Goal: Task Accomplishment & Management: Complete application form

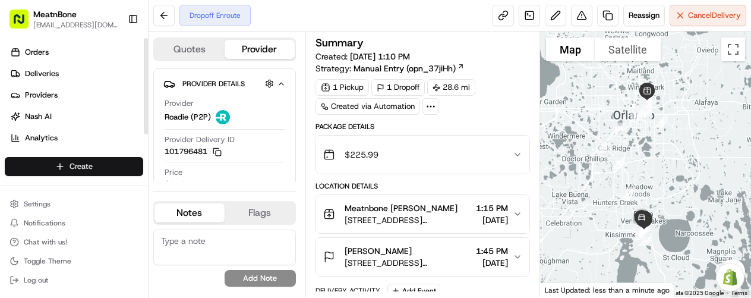
click at [90, 160] on html "MeatnBone [EMAIL_ADDRESS][DOMAIN_NAME] Toggle Sidebar Orders Deliveries Provide…" at bounding box center [375, 149] width 751 height 298
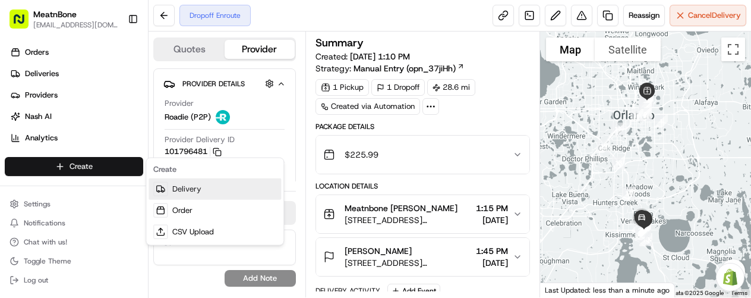
click at [175, 188] on link "Delivery" at bounding box center [215, 188] width 132 height 21
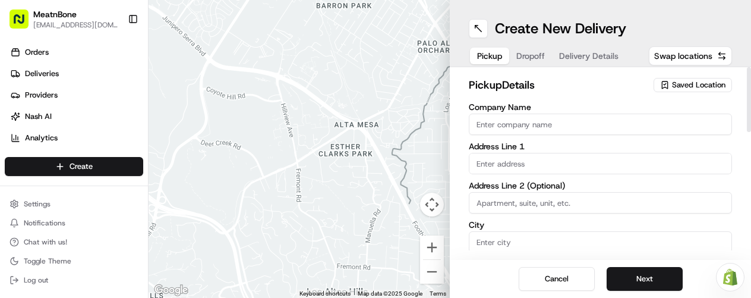
click at [553, 128] on input "Company Name" at bounding box center [600, 123] width 263 height 21
type input "Meatnbone"
type input "[STREET_ADDRESS][PERSON_NAME]"
type input "Orlando"
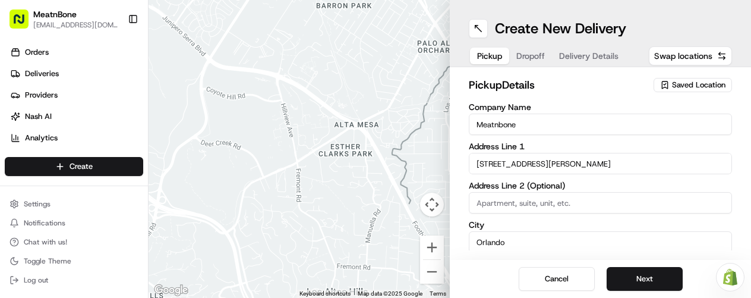
type input "[GEOGRAPHIC_DATA]"
type input "FL"
type input "32803"
type input "[PERSON_NAME]"
type input "Unamuno"
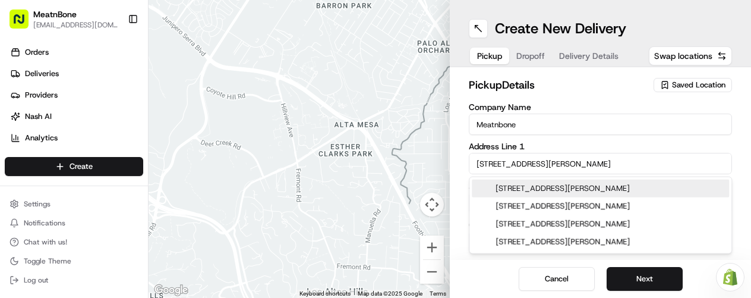
click at [602, 187] on div "[STREET_ADDRESS][PERSON_NAME]" at bounding box center [600, 188] width 257 height 18
type input "[STREET_ADDRESS][PERSON_NAME]"
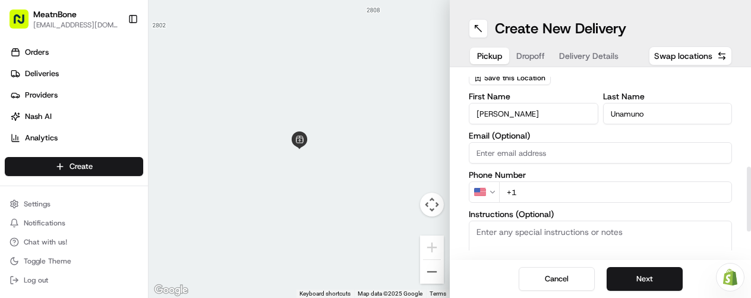
scroll to position [269, 0]
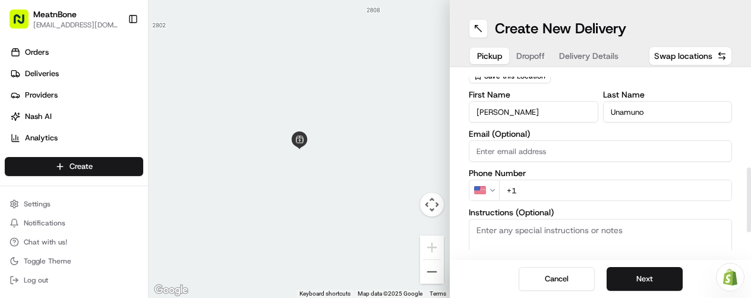
drag, startPoint x: 747, startPoint y: 108, endPoint x: 750, endPoint y: 209, distance: 100.4
click at [750, 209] on div at bounding box center [749, 200] width 4 height 65
click at [535, 192] on input "+1" at bounding box center [615, 189] width 233 height 21
type input "[PHONE_NUMBER]"
click at [654, 280] on button "Next" at bounding box center [645, 279] width 76 height 24
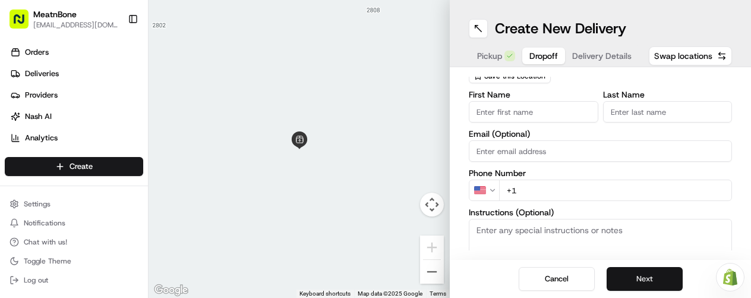
click at [640, 273] on button "Next" at bounding box center [645, 279] width 76 height 24
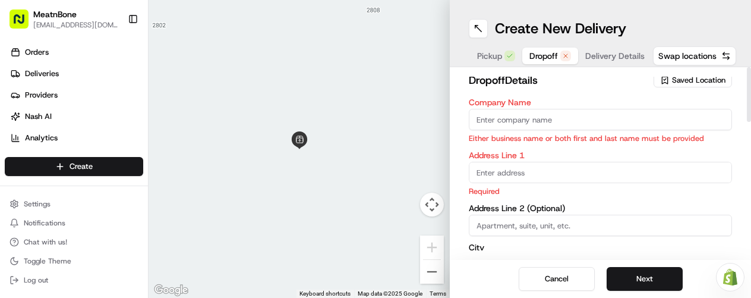
scroll to position [0, 0]
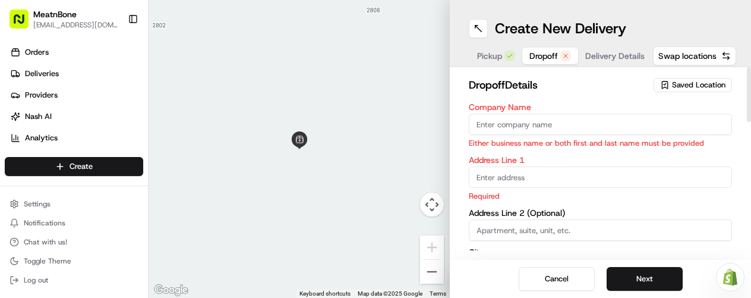
drag, startPoint x: 748, startPoint y: 159, endPoint x: 737, endPoint y: 41, distance: 118.2
click at [747, 67] on div at bounding box center [749, 94] width 4 height 55
click at [613, 117] on input "Company Name" at bounding box center [600, 123] width 263 height 21
drag, startPoint x: 746, startPoint y: 107, endPoint x: 736, endPoint y: 60, distance: 48.0
click at [746, 67] on div at bounding box center [748, 163] width 5 height 192
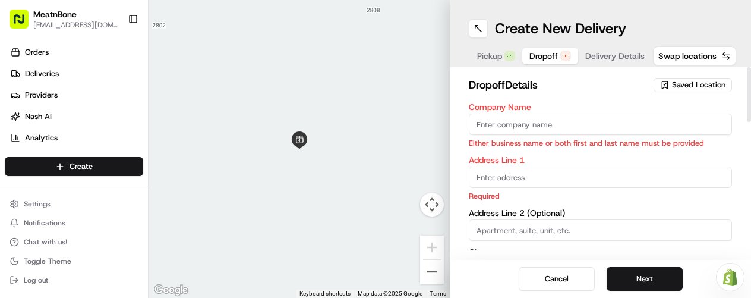
click at [530, 126] on input "Company Name" at bounding box center [600, 123] width 263 height 21
type input "[PERSON_NAME]"
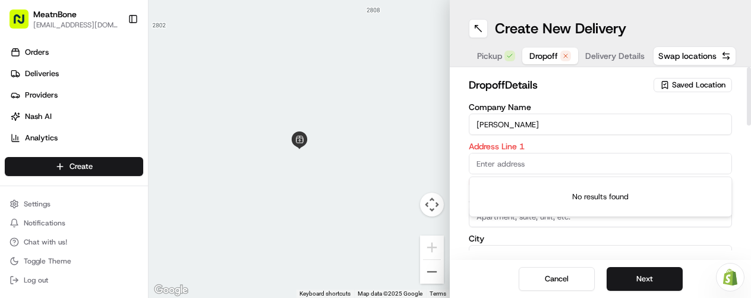
click at [501, 178] on body "MeatnBone [EMAIL_ADDRESS][DOMAIN_NAME] Toggle Sidebar Orders Deliveries Provide…" at bounding box center [375, 149] width 751 height 298
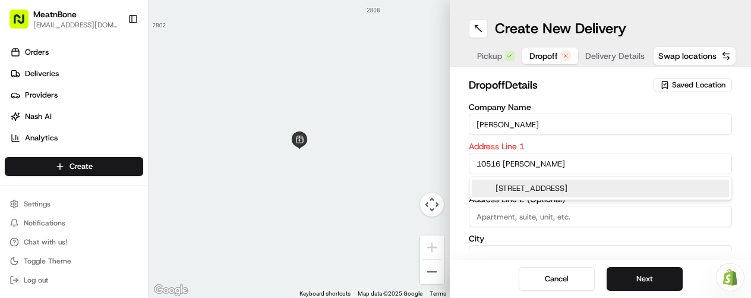
click at [554, 187] on div "[STREET_ADDRESS]" at bounding box center [600, 188] width 257 height 18
type input "[STREET_ADDRESS]"
type input "Orlando"
type input "[GEOGRAPHIC_DATA]"
type input "FL"
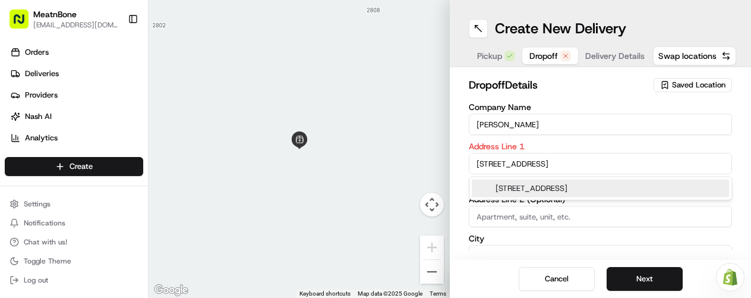
type input "32836"
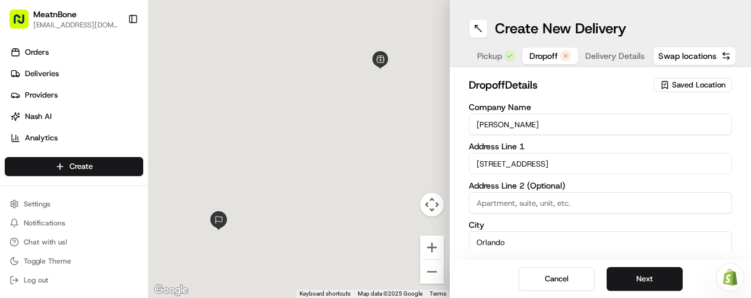
type input "[STREET_ADDRESS]"
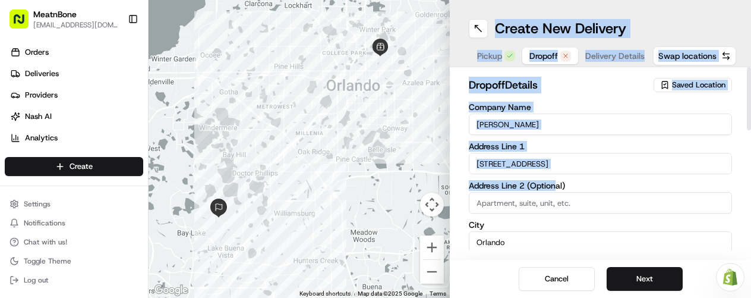
drag, startPoint x: 554, startPoint y: 187, endPoint x: 307, endPoint y: 7, distance: 306.6
click at [307, 7] on div "To navigate the map with touch gestures double-tap and hold your finger on the …" at bounding box center [450, 149] width 602 height 298
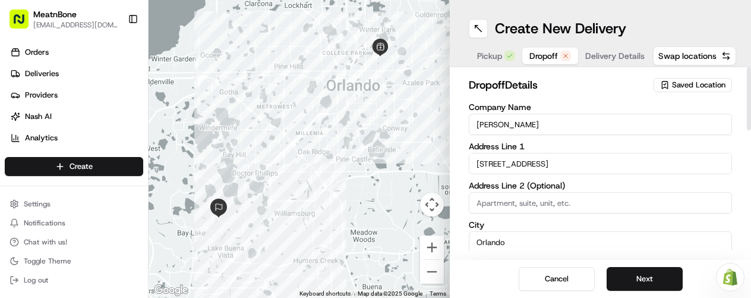
click at [495, 211] on input at bounding box center [600, 202] width 263 height 21
type input "305"
click at [635, 276] on button "Next" at bounding box center [645, 279] width 76 height 24
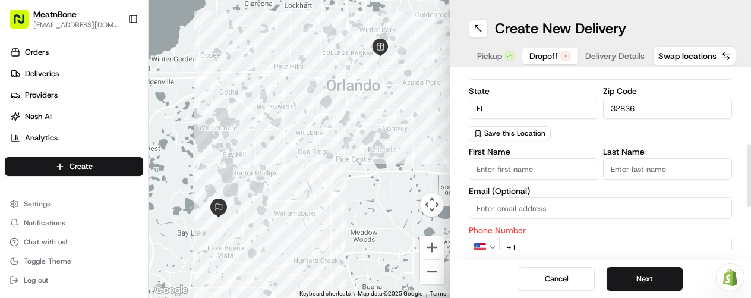
scroll to position [213, 0]
drag, startPoint x: 749, startPoint y: 106, endPoint x: 744, endPoint y: 183, distance: 77.4
click at [747, 183] on div at bounding box center [749, 175] width 4 height 63
click at [492, 166] on input "First Name" at bounding box center [534, 167] width 130 height 21
type input "[PERSON_NAME]"
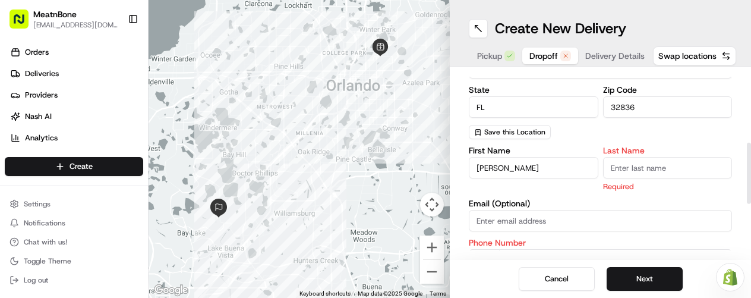
click at [633, 159] on input "Last Name" at bounding box center [668, 167] width 130 height 21
type input "[PERSON_NAME]"
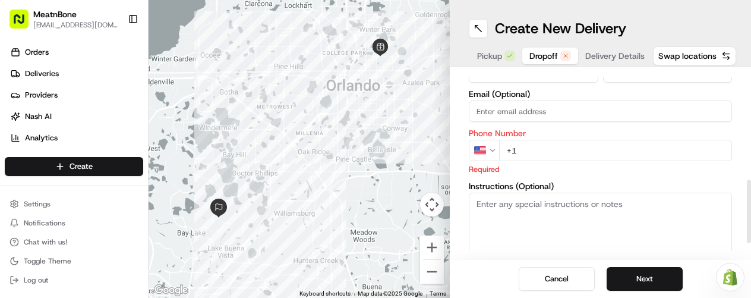
scroll to position [302, 0]
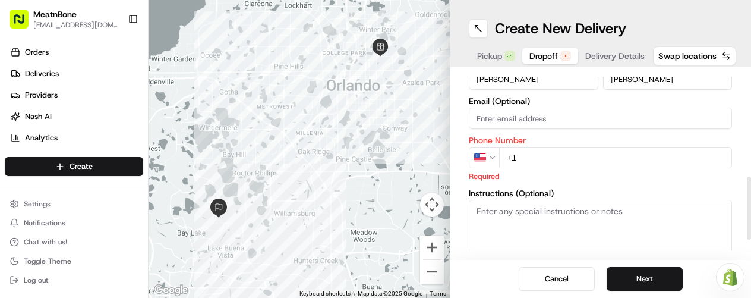
drag, startPoint x: 749, startPoint y: 158, endPoint x: 745, endPoint y: 192, distance: 34.1
click at [747, 192] on div at bounding box center [749, 207] width 4 height 63
click at [522, 149] on input "+1" at bounding box center [615, 157] width 233 height 21
type input "[PHONE_NUMBER]"
click at [627, 219] on textarea "Instructions (Optional)" at bounding box center [600, 244] width 263 height 89
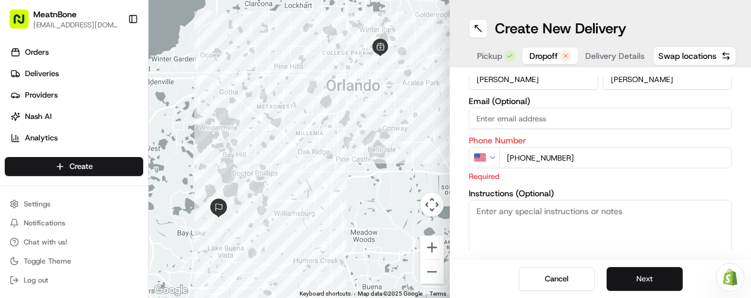
click at [637, 282] on button "Next" at bounding box center [645, 279] width 76 height 24
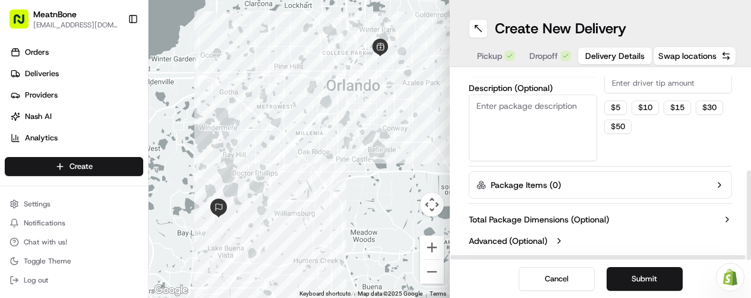
click at [718, 187] on icon "button" at bounding box center [720, 185] width 10 height 10
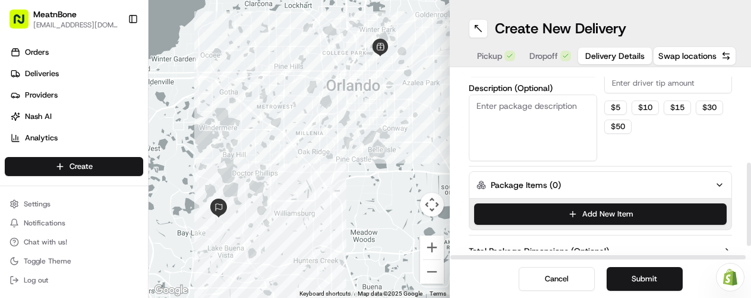
click at [608, 187] on button "Package Items ( 0 )" at bounding box center [600, 184] width 263 height 27
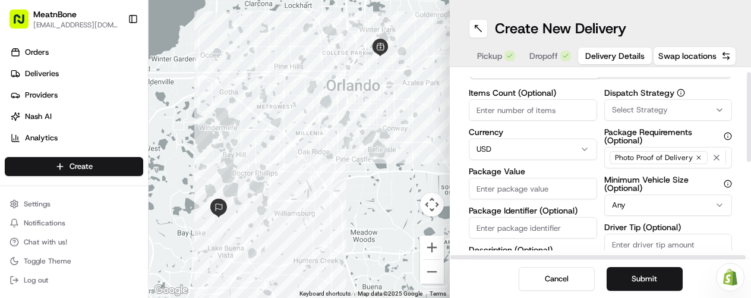
scroll to position [0, 0]
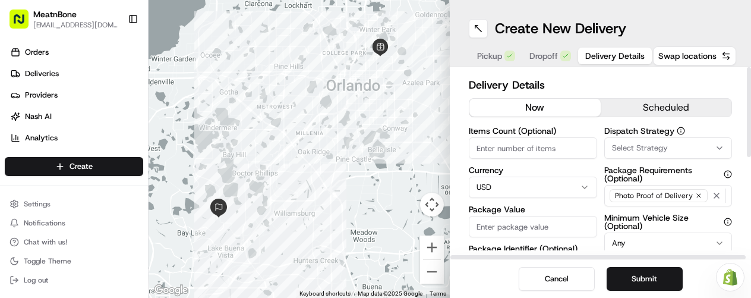
click at [520, 145] on input "Items Count (Optional)" at bounding box center [533, 147] width 128 height 21
type input "6"
click at [557, 225] on input "Package Value" at bounding box center [533, 226] width 128 height 21
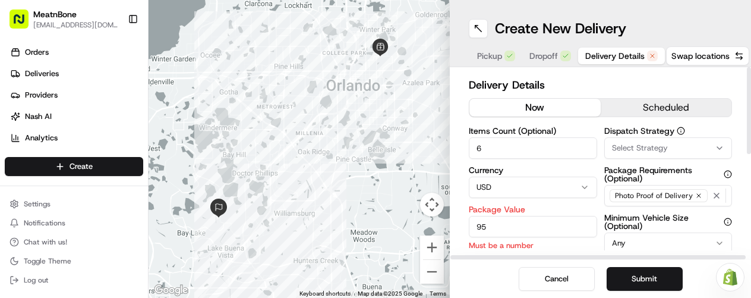
type input "9"
type input "95.38"
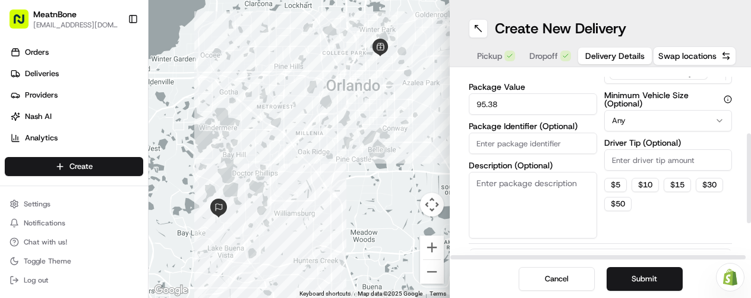
scroll to position [132, 0]
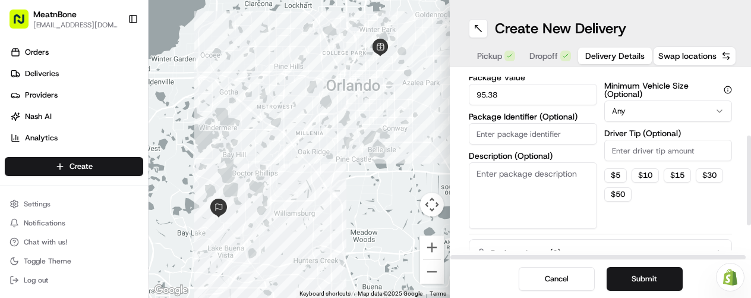
drag, startPoint x: 750, startPoint y: 135, endPoint x: 753, endPoint y: 204, distance: 68.4
click at [750, 204] on div at bounding box center [749, 180] width 4 height 90
click at [529, 140] on input "Package Identifier (Optional)" at bounding box center [533, 133] width 128 height 21
type input "252294"
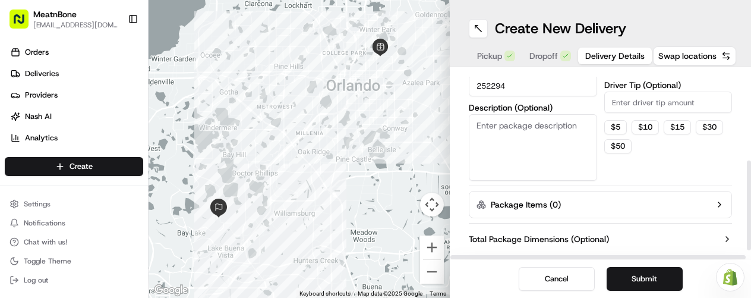
scroll to position [200, 0]
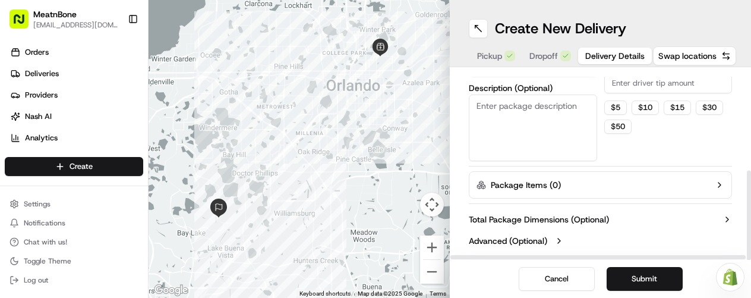
drag, startPoint x: 747, startPoint y: 151, endPoint x: 751, endPoint y: 242, distance: 91.0
click at [750, 242] on div at bounding box center [749, 216] width 4 height 90
drag, startPoint x: 747, startPoint y: 239, endPoint x: 752, endPoint y: 264, distance: 25.4
click at [750, 260] on div at bounding box center [749, 216] width 4 height 90
drag, startPoint x: 748, startPoint y: 220, endPoint x: 738, endPoint y: 235, distance: 18.0
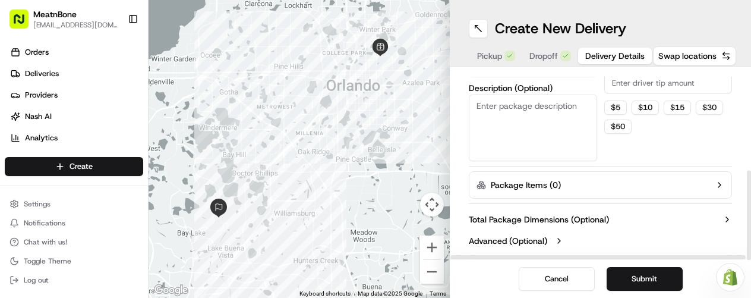
click at [747, 235] on div at bounding box center [749, 216] width 4 height 90
drag, startPoint x: 744, startPoint y: 252, endPoint x: 733, endPoint y: 149, distance: 103.4
click at [733, 149] on div "Delivery Details now scheduled Items Count (Optional) 6 Currency USD Package Va…" at bounding box center [600, 163] width 301 height 192
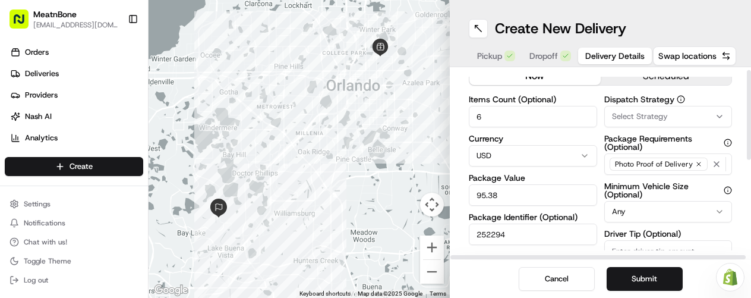
scroll to position [0, 0]
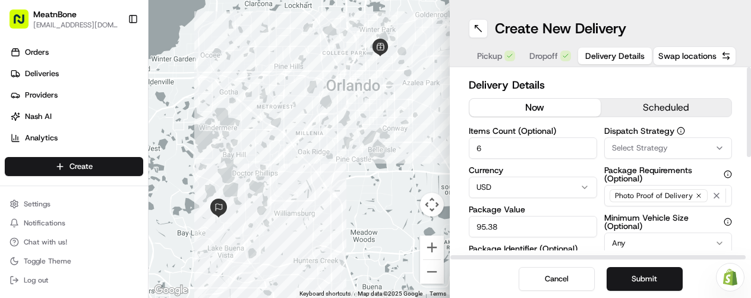
drag, startPoint x: 747, startPoint y: 185, endPoint x: 725, endPoint y: 31, distance: 154.9
click at [747, 67] on div at bounding box center [749, 112] width 4 height 90
click at [632, 279] on button "Submit" at bounding box center [645, 279] width 76 height 24
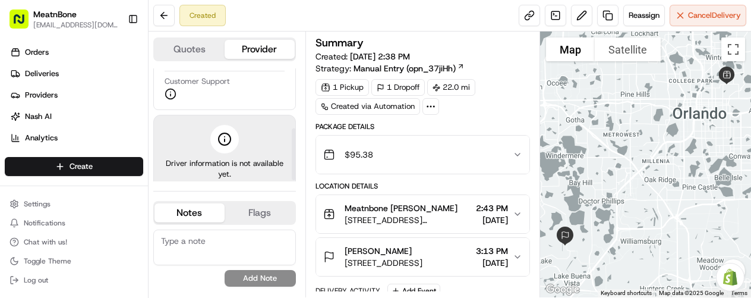
scroll to position [132, 0]
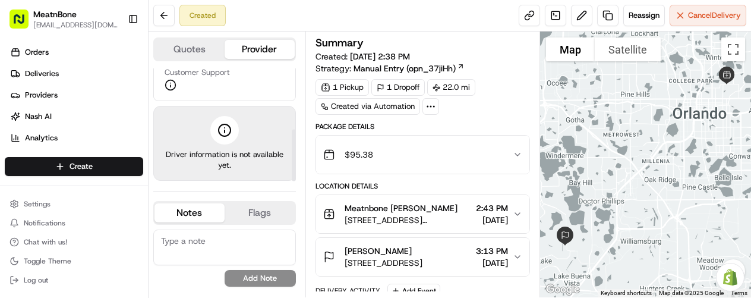
drag, startPoint x: 292, startPoint y: 108, endPoint x: 293, endPoint y: 186, distance: 78.4
click at [293, 181] on div at bounding box center [294, 155] width 4 height 52
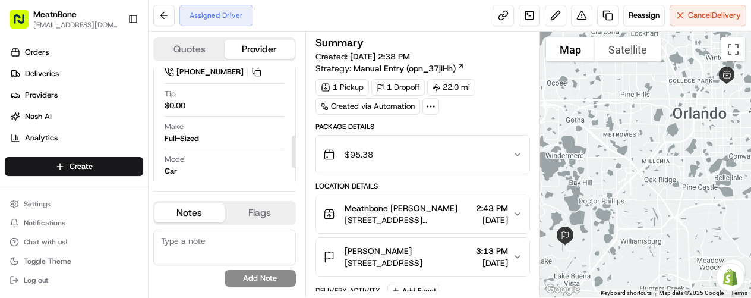
scroll to position [263, 0]
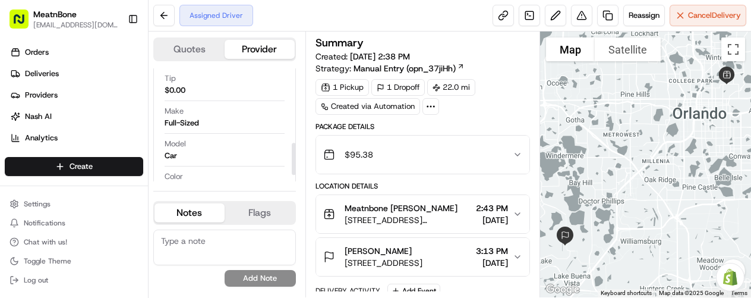
drag, startPoint x: 294, startPoint y: 115, endPoint x: 292, endPoint y: 151, distance: 36.9
click at [292, 151] on div at bounding box center [294, 159] width 4 height 32
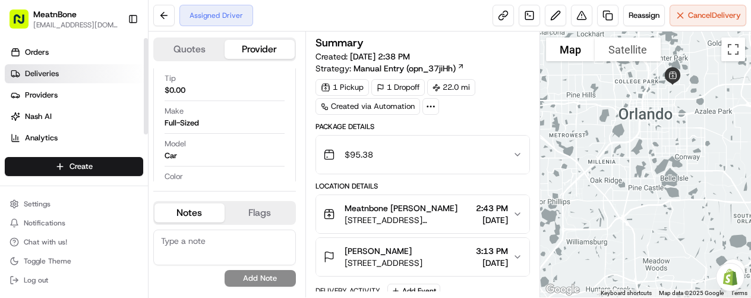
click at [70, 73] on link "Deliveries" at bounding box center [76, 73] width 143 height 19
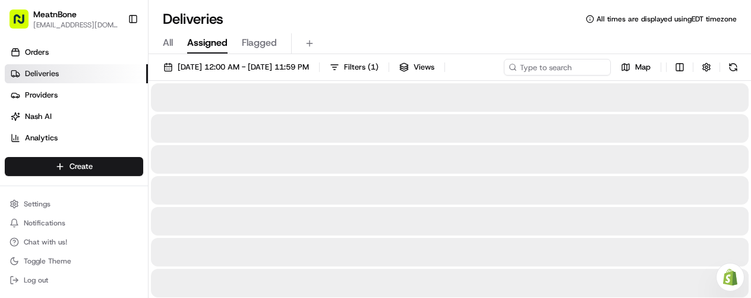
click at [209, 34] on button "Assigned" at bounding box center [207, 43] width 40 height 20
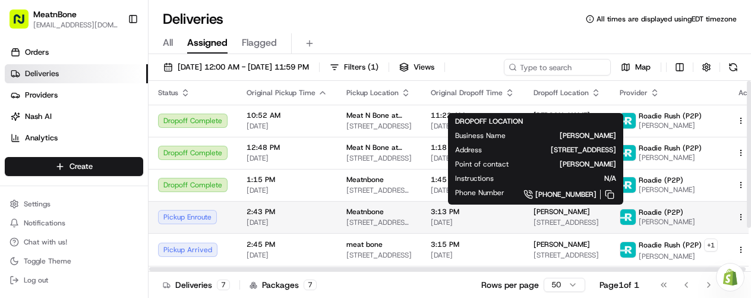
click at [561, 218] on span "[STREET_ADDRESS]" at bounding box center [567, 222] width 67 height 10
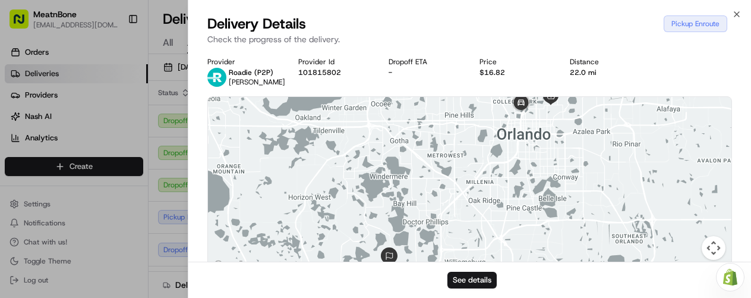
click at [480, 266] on div "See details" at bounding box center [469, 279] width 563 height 36
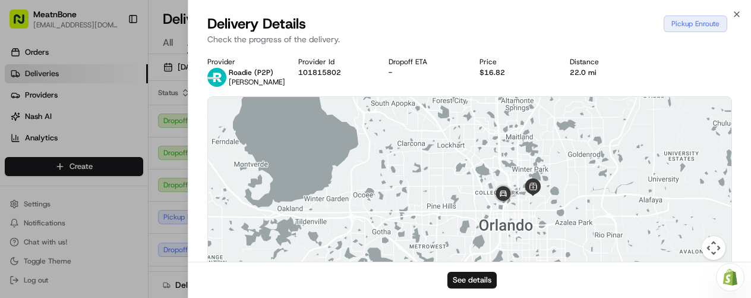
drag, startPoint x: 606, startPoint y: 178, endPoint x: 586, endPoint y: 267, distance: 91.2
click at [586, 267] on div "Delivery Details Pickup Enroute Check the progress of the delivery. Provider Ro…" at bounding box center [469, 155] width 563 height 283
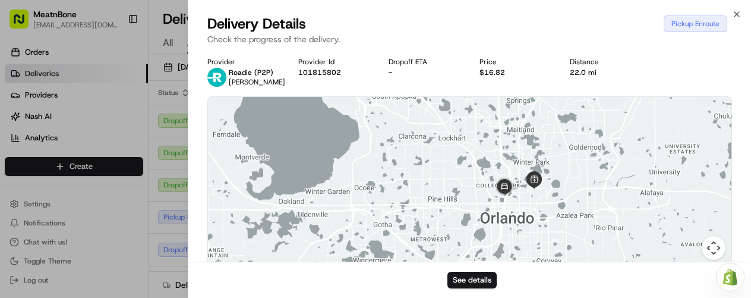
click at [535, 205] on div at bounding box center [469, 185] width 523 height 177
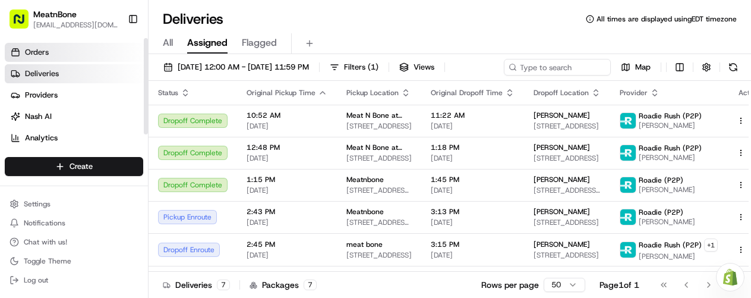
click at [55, 48] on link "Orders" at bounding box center [76, 52] width 143 height 19
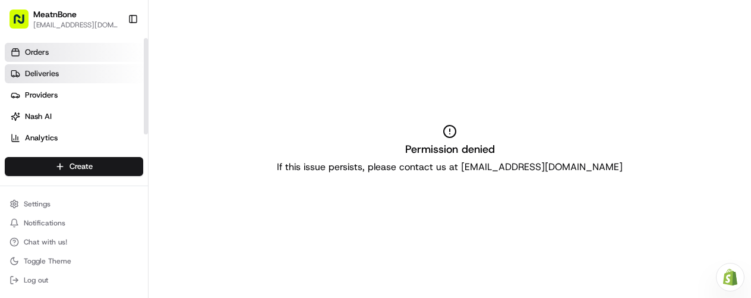
click at [31, 76] on span "Deliveries" at bounding box center [42, 73] width 34 height 11
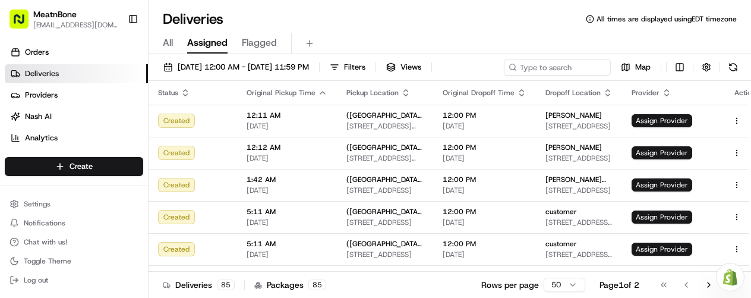
click at [217, 38] on span "Assigned" at bounding box center [207, 43] width 40 height 14
drag, startPoint x: 749, startPoint y: 93, endPoint x: 737, endPoint y: 67, distance: 29.0
click at [747, 81] on div at bounding box center [749, 92] width 4 height 23
click at [172, 42] on span "All" at bounding box center [168, 43] width 10 height 14
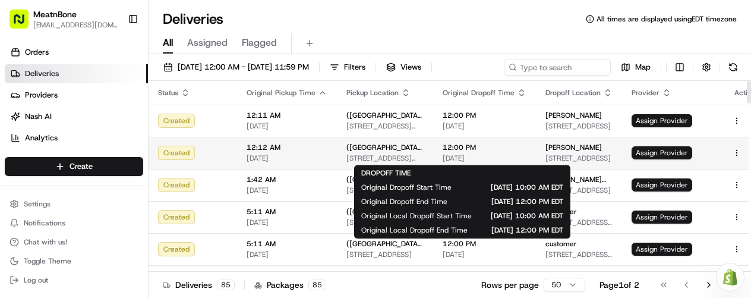
click at [495, 148] on span "12:00 PM" at bounding box center [485, 148] width 84 height 10
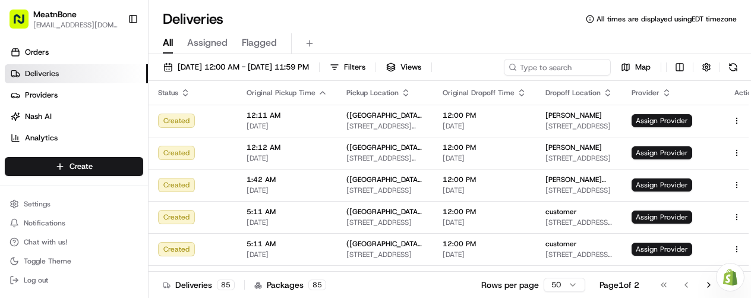
click at [210, 34] on button "Assigned" at bounding box center [207, 43] width 40 height 20
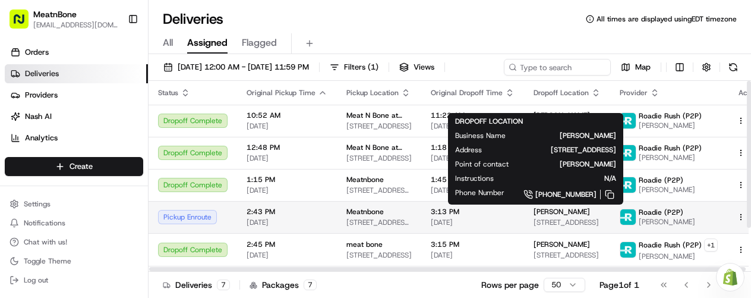
click at [535, 219] on span "[STREET_ADDRESS]" at bounding box center [567, 222] width 67 height 10
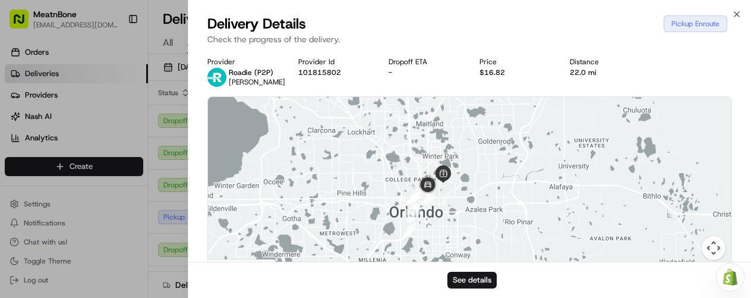
drag, startPoint x: 479, startPoint y: 145, endPoint x: 369, endPoint y: 225, distance: 136.2
click at [369, 225] on div at bounding box center [469, 185] width 523 height 177
click at [258, 77] on span "[PERSON_NAME]" at bounding box center [257, 82] width 56 height 10
click at [219, 77] on img at bounding box center [216, 77] width 19 height 19
click at [337, 74] on button "101815802" at bounding box center [319, 73] width 43 height 10
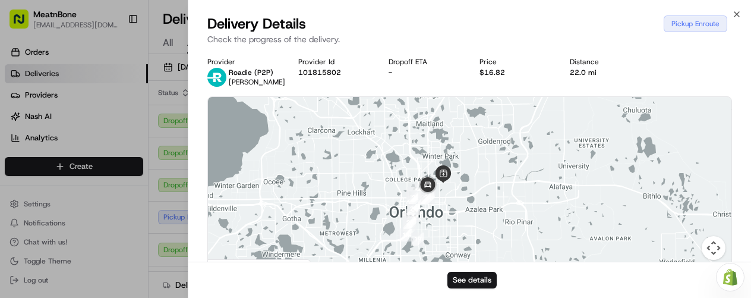
click at [235, 77] on span "[PERSON_NAME]" at bounding box center [257, 82] width 56 height 10
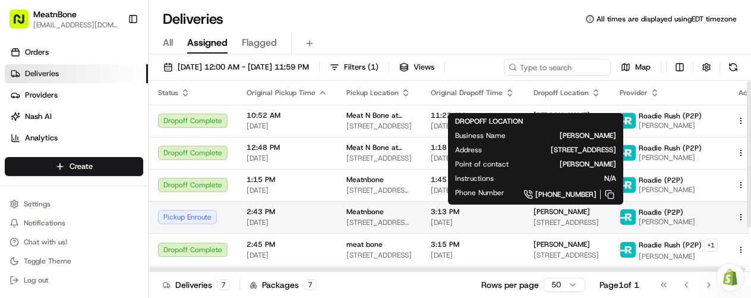
click at [572, 211] on div "[PERSON_NAME]" at bounding box center [567, 212] width 67 height 10
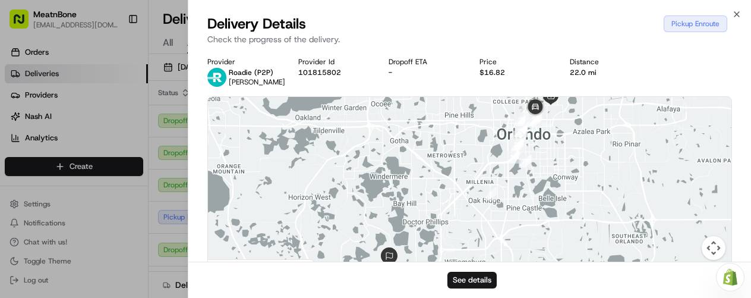
click at [252, 78] on span "[PERSON_NAME]" at bounding box center [257, 82] width 56 height 10
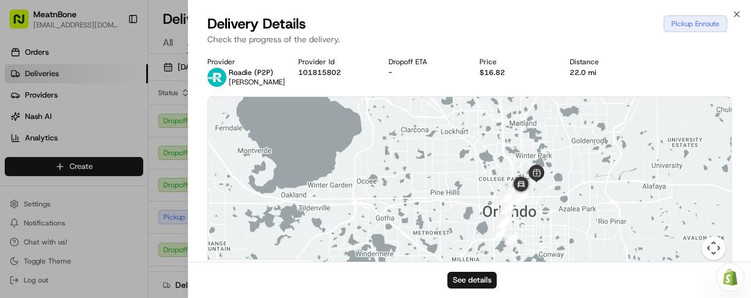
drag, startPoint x: 605, startPoint y: 152, endPoint x: 587, endPoint y: 238, distance: 88.0
click at [587, 238] on div at bounding box center [469, 185] width 523 height 177
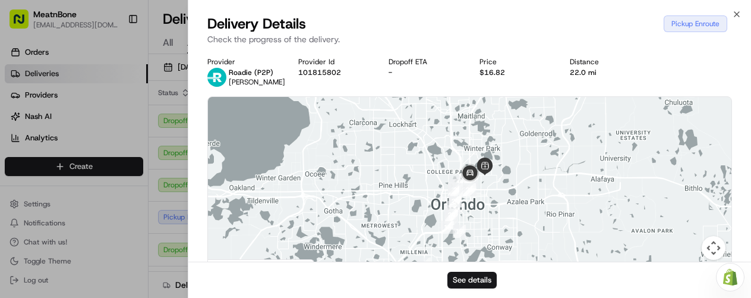
click at [236, 81] on span "[PERSON_NAME]" at bounding box center [257, 82] width 56 height 10
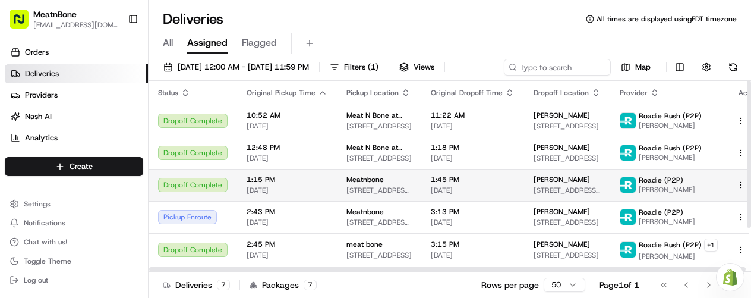
click at [556, 182] on span "[PERSON_NAME]" at bounding box center [562, 180] width 56 height 10
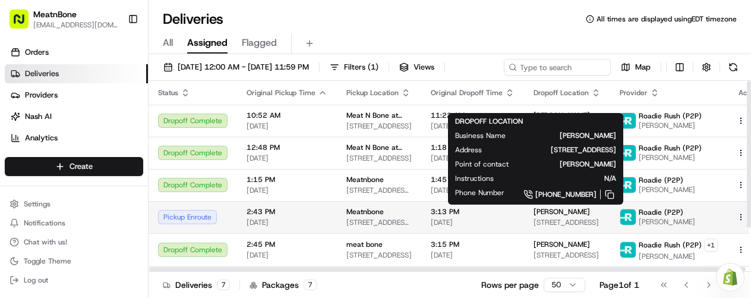
click at [557, 215] on span "[PERSON_NAME]" at bounding box center [562, 212] width 56 height 10
